Goal: Check status: Check status

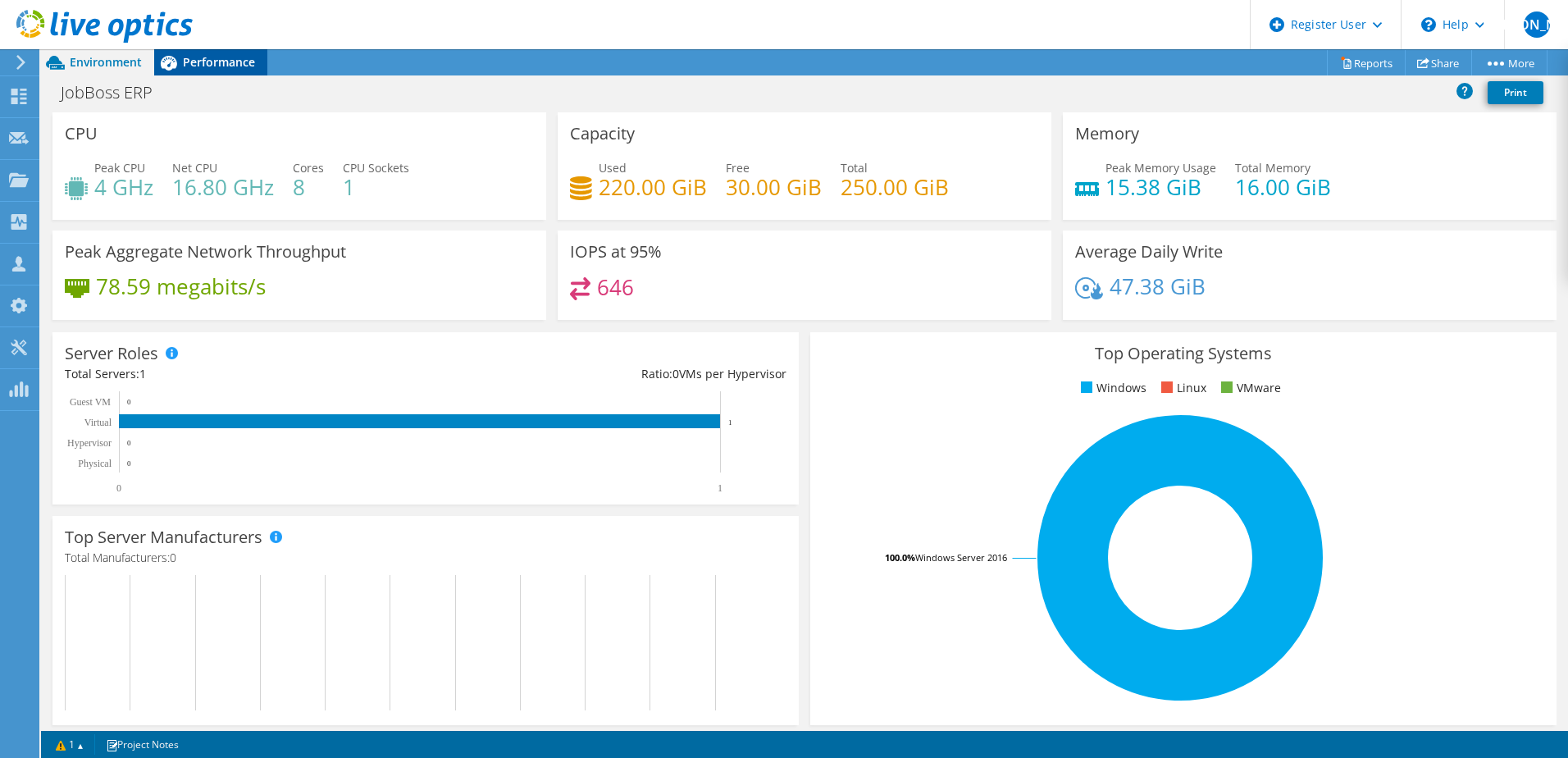
click at [229, 67] on span "Performance" at bounding box center [218, 62] width 72 height 16
